Goal: Transaction & Acquisition: Obtain resource

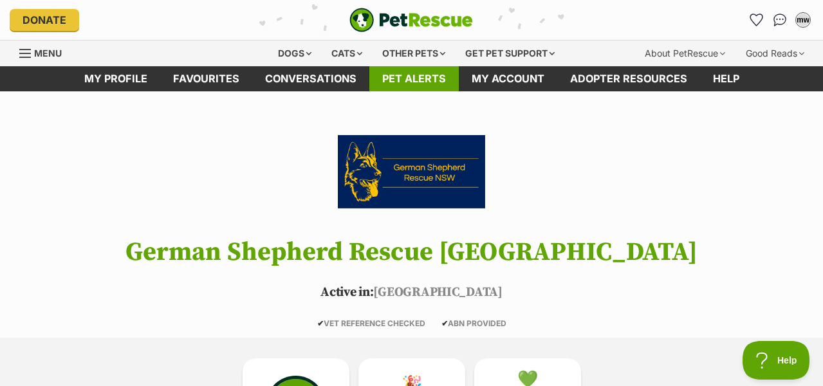
click at [417, 75] on link "Pet alerts" at bounding box center [413, 78] width 89 height 25
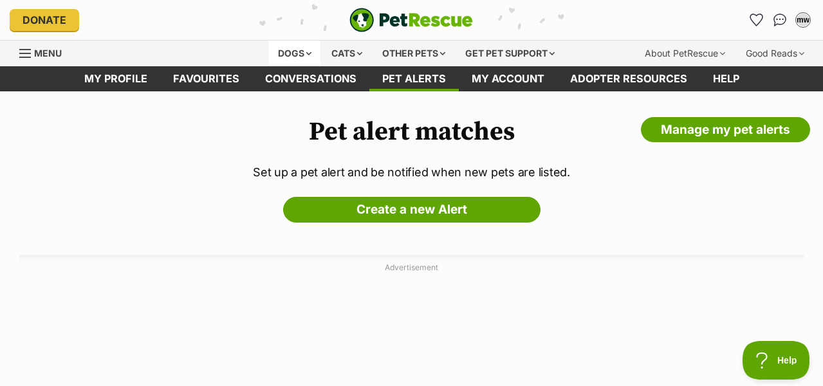
click at [304, 51] on div "Dogs" at bounding box center [294, 54] width 51 height 26
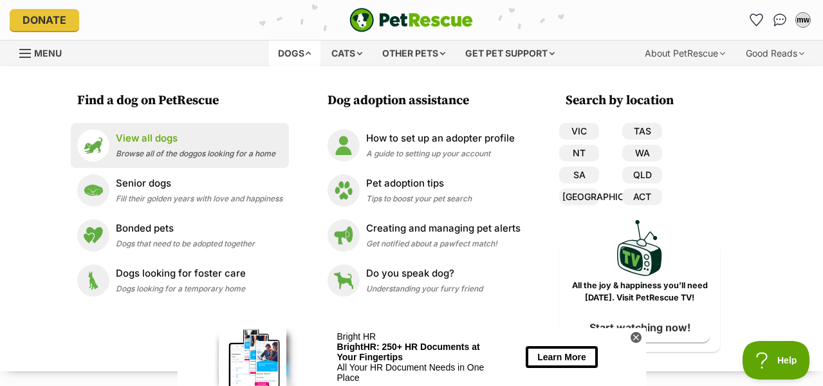
click at [152, 153] on span "Browse all of the doggos looking for a home" at bounding box center [196, 154] width 160 height 10
